Goal: Use online tool/utility

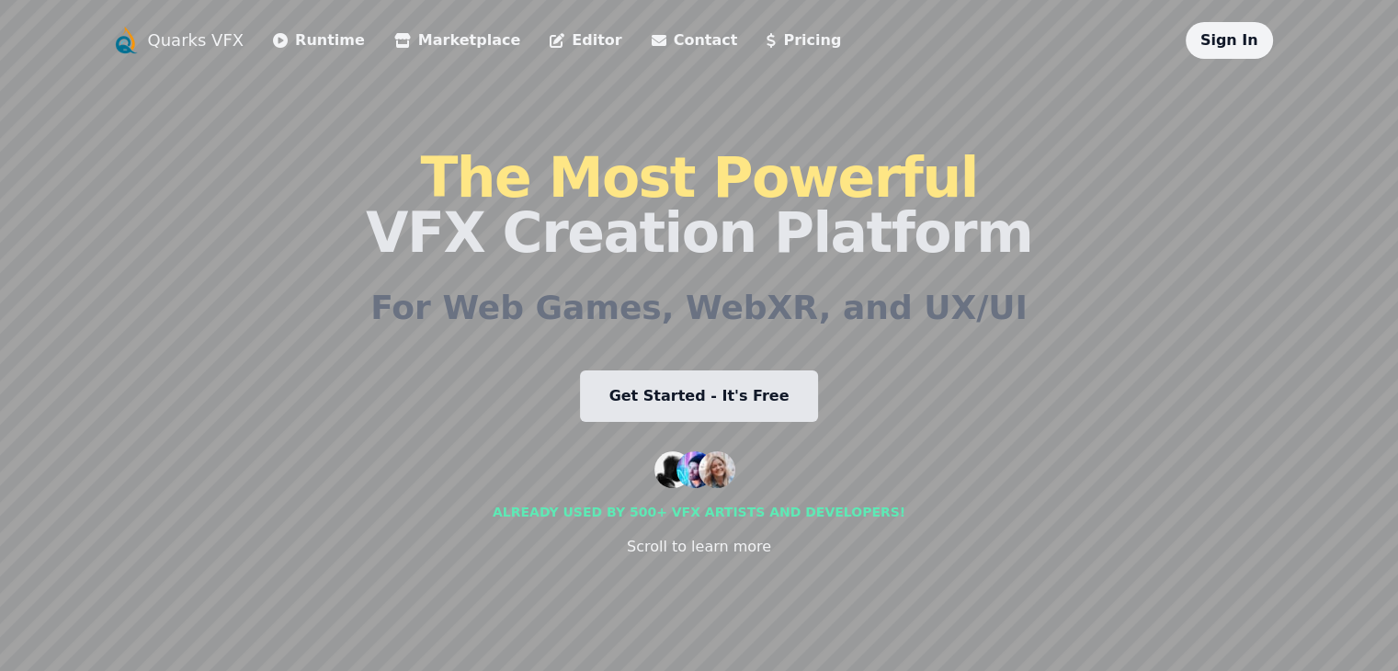
click at [273, 41] on link "Runtime" at bounding box center [319, 40] width 92 height 22
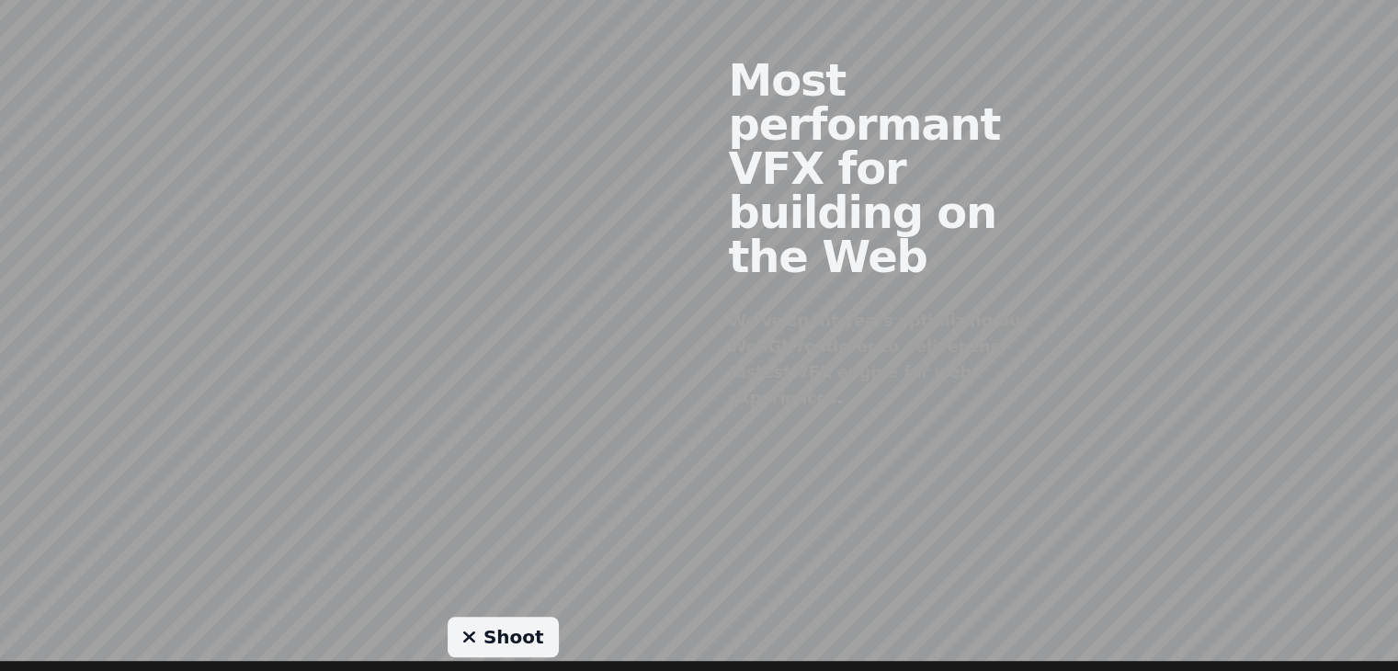
scroll to position [919, 0]
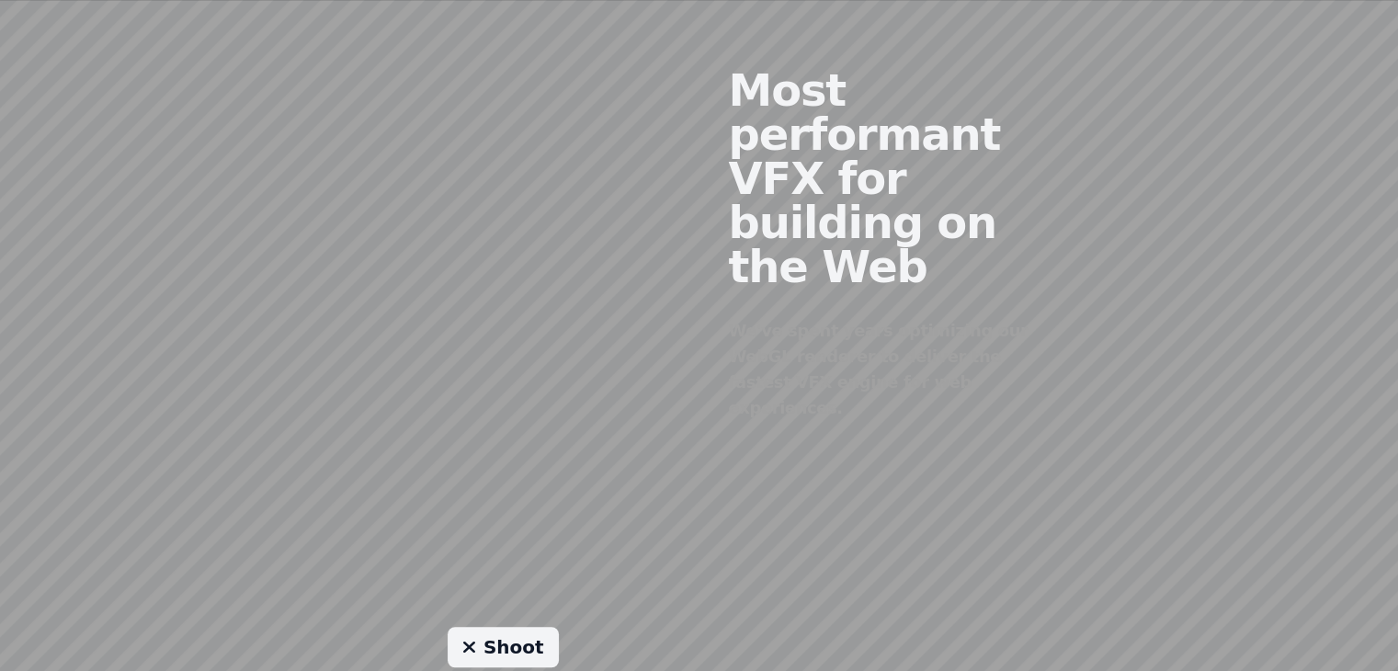
drag, startPoint x: 506, startPoint y: 198, endPoint x: 417, endPoint y: 196, distance: 89.2
click at [417, 196] on div at bounding box center [503, 229] width 392 height 559
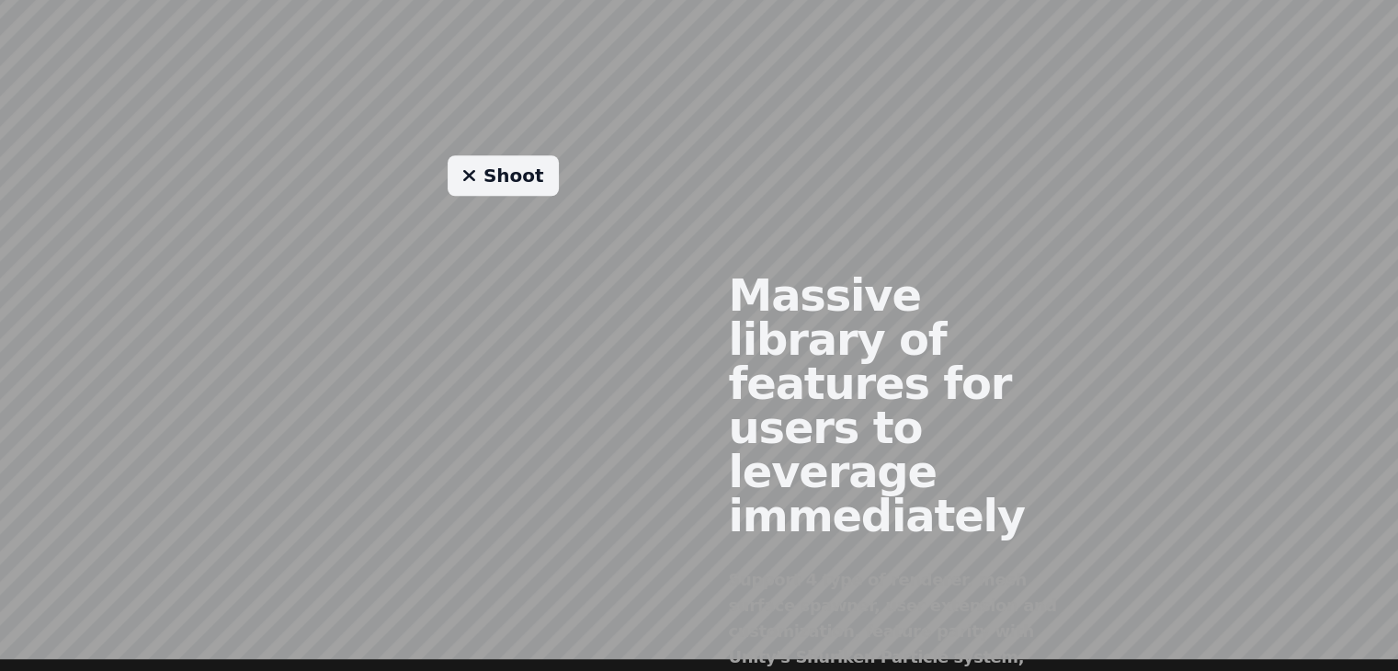
scroll to position [1379, 0]
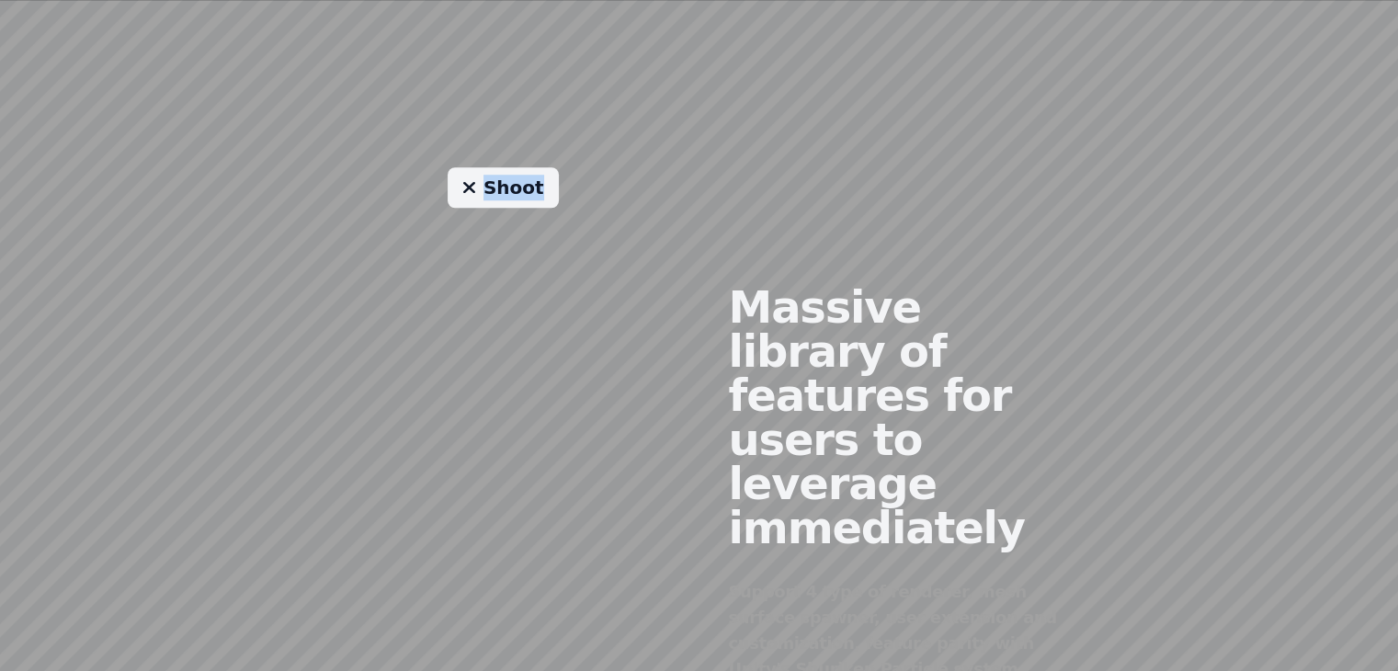
drag, startPoint x: 449, startPoint y: 274, endPoint x: 505, endPoint y: 316, distance: 70.2
click at [506, 314] on div "Shoot" at bounding box center [503, 481] width 392 height 629
drag, startPoint x: 426, startPoint y: 272, endPoint x: 393, endPoint y: 282, distance: 34.6
click at [426, 272] on div "Shoot" at bounding box center [503, 481] width 392 height 629
click at [307, 310] on div "Shoot" at bounding box center [503, 481] width 392 height 629
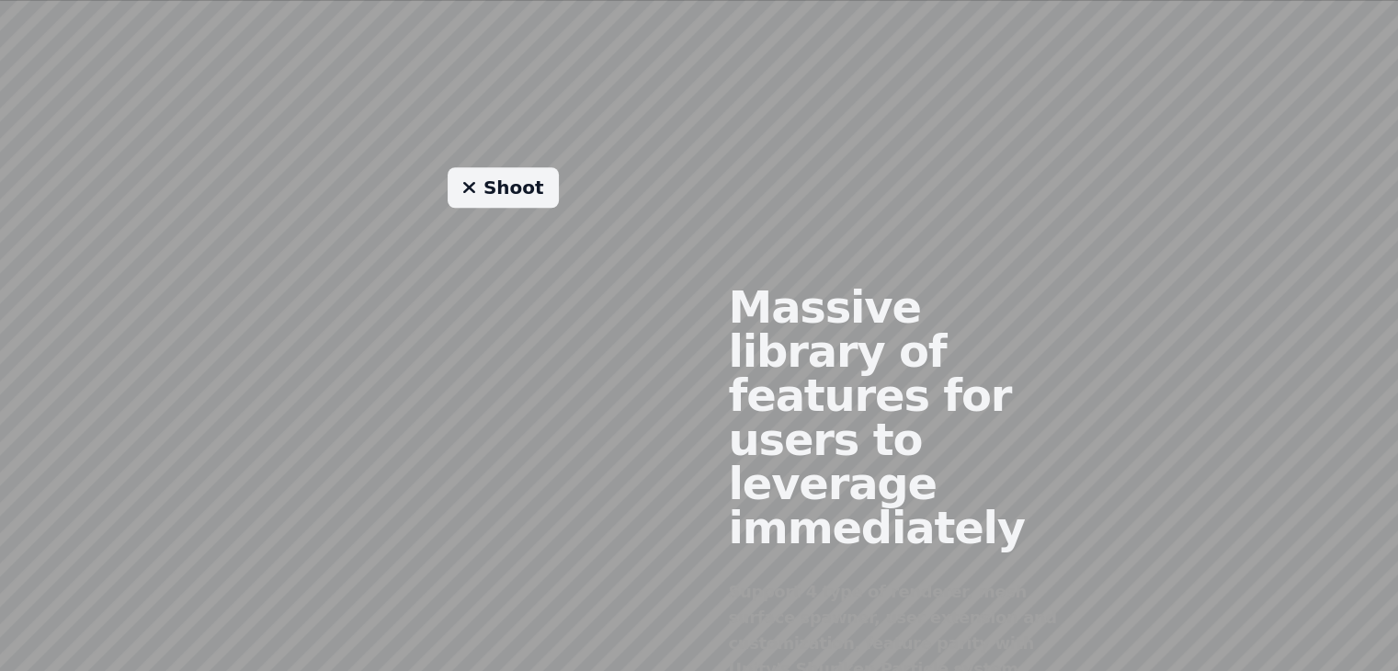
click at [467, 167] on link "Shoot" at bounding box center [503, 187] width 111 height 40
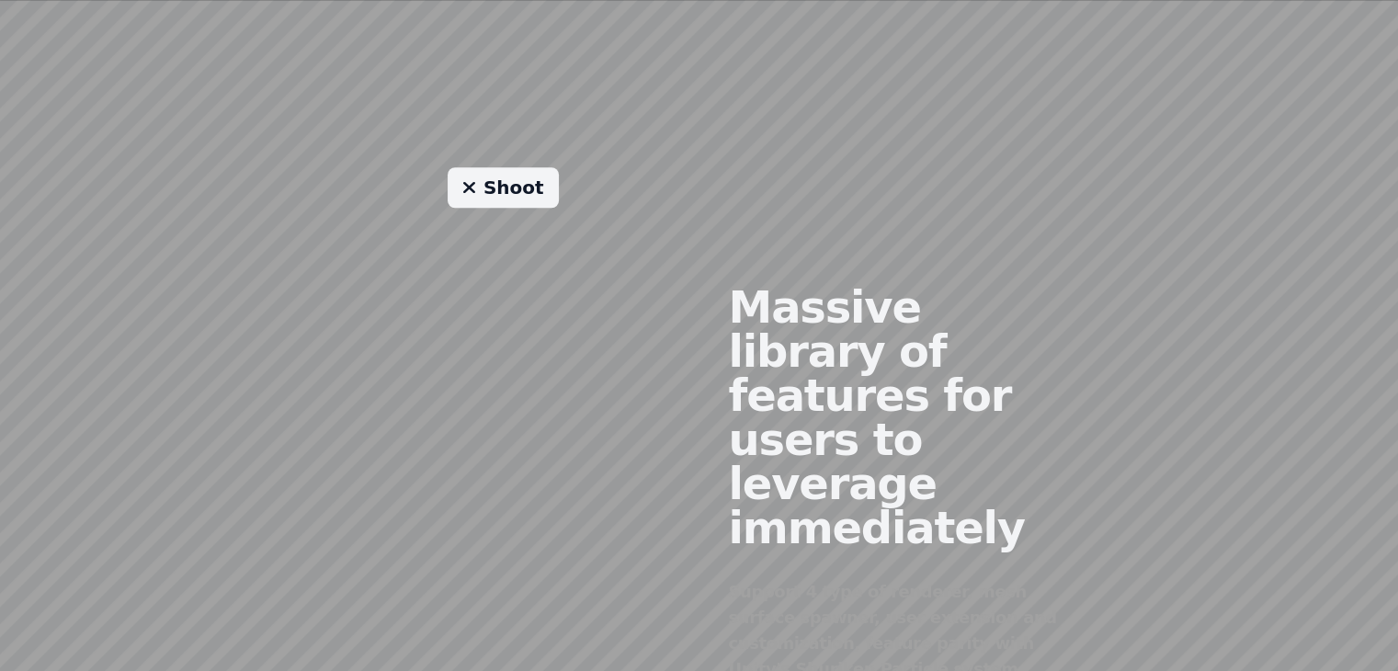
click at [467, 167] on link "Shoot" at bounding box center [503, 187] width 111 height 40
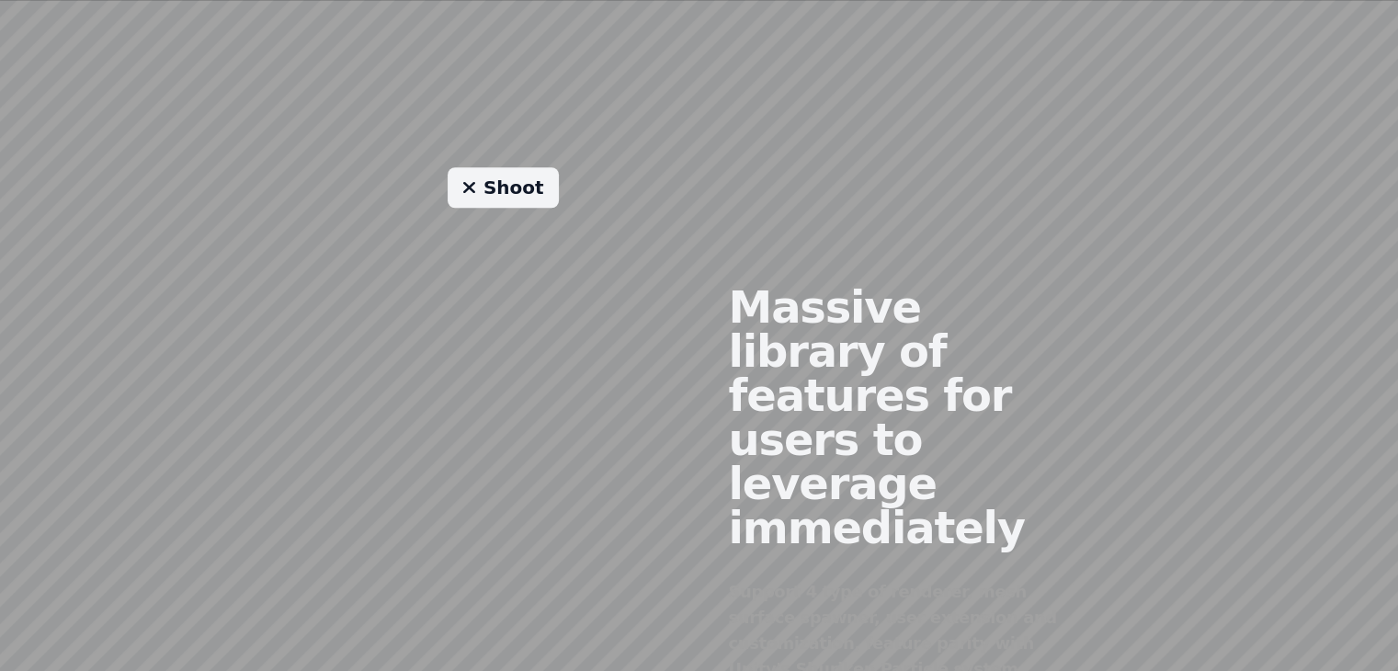
click at [467, 167] on link "Shoot" at bounding box center [503, 187] width 111 height 40
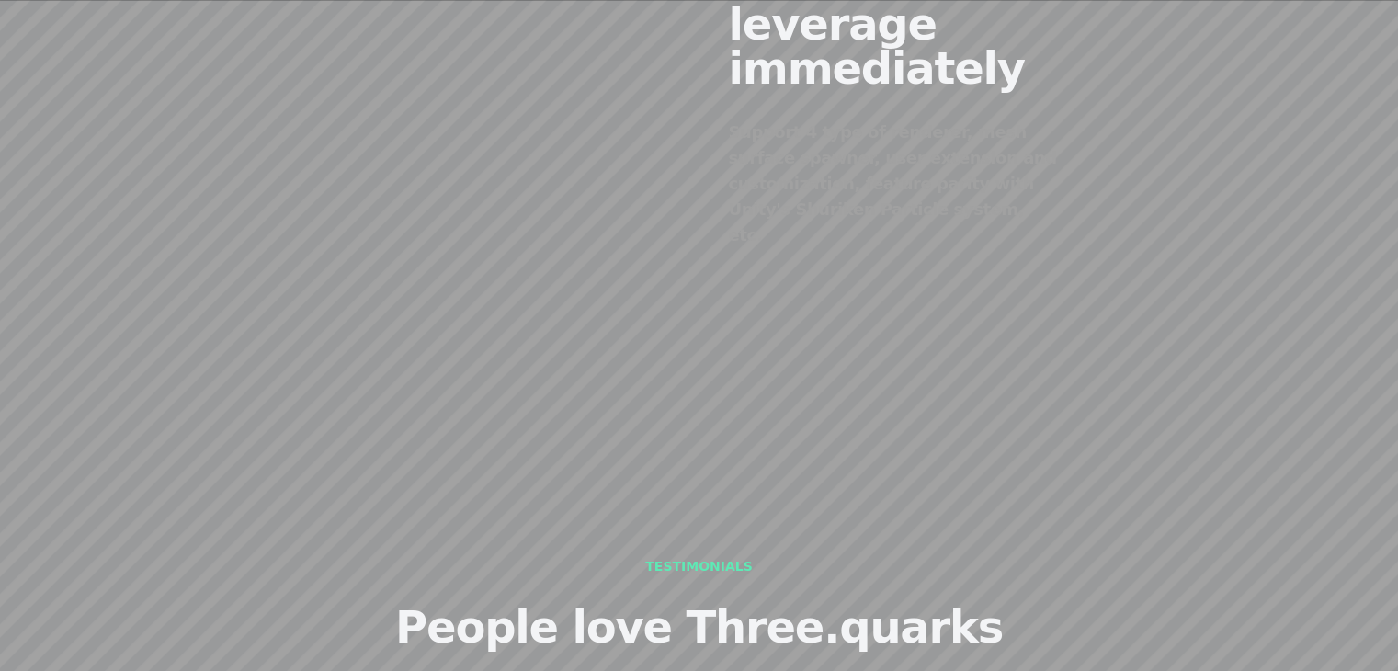
scroll to position [2195, 0]
